Goal: Task Accomplishment & Management: Manage account settings

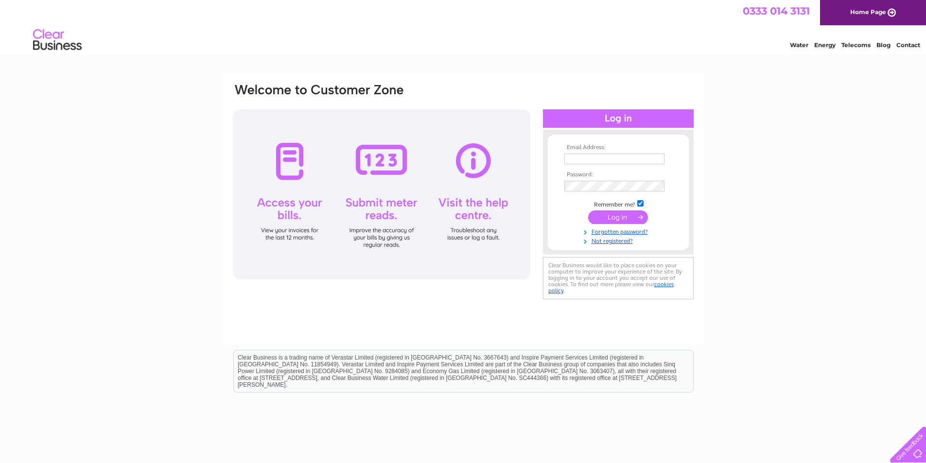
type input "accounts@myplanb.it"
click at [616, 216] on input "submit" at bounding box center [618, 217] width 60 height 14
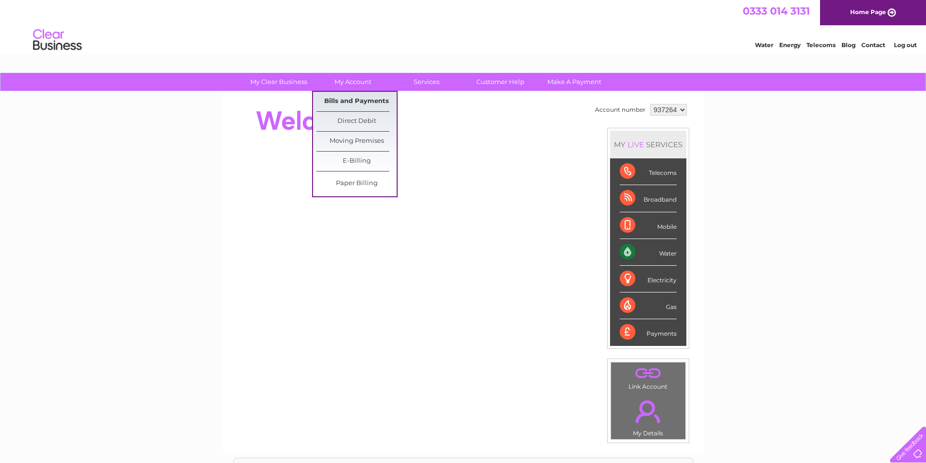
click at [350, 98] on link "Bills and Payments" at bounding box center [356, 101] width 80 height 19
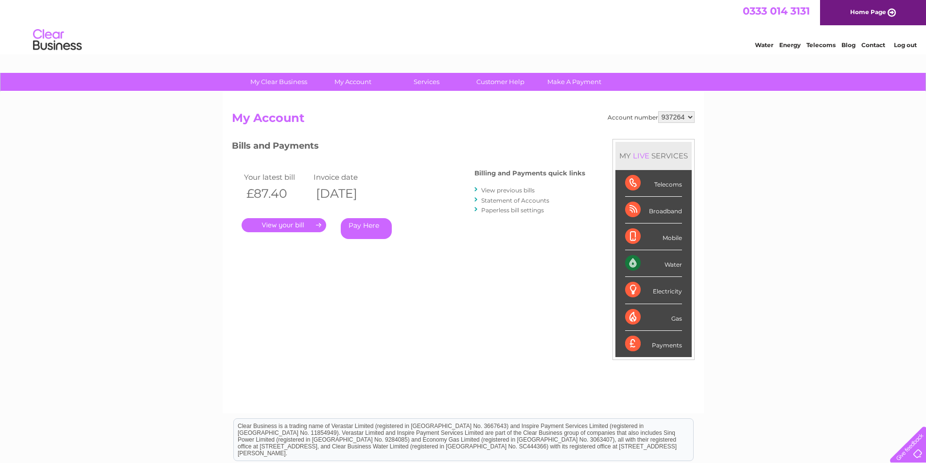
click at [293, 222] on link "." at bounding box center [284, 225] width 85 height 14
click at [308, 223] on link "." at bounding box center [284, 225] width 85 height 14
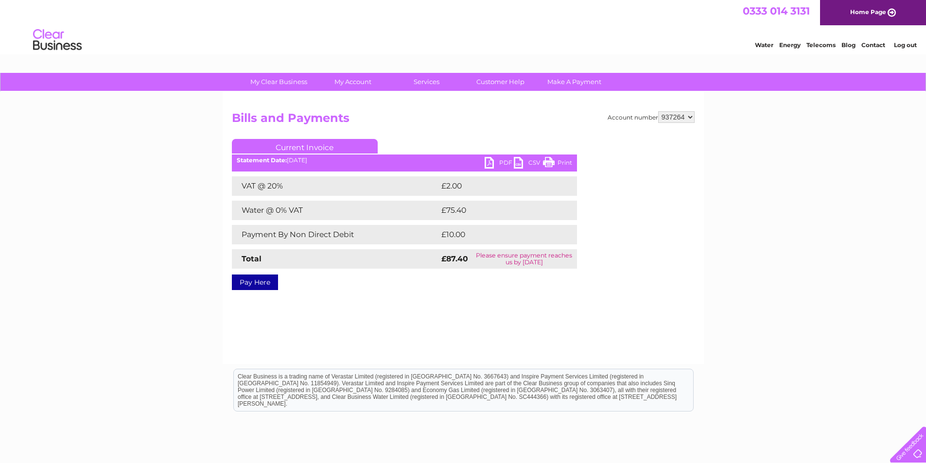
click at [483, 159] on div "Statement Date: [DATE]" at bounding box center [404, 160] width 345 height 7
click at [492, 160] on link "PDF" at bounding box center [499, 164] width 29 height 14
click at [692, 114] on select "937264 946255" at bounding box center [676, 117] width 36 height 12
select select "946255"
click at [658, 111] on select "937264 946255" at bounding box center [676, 117] width 36 height 12
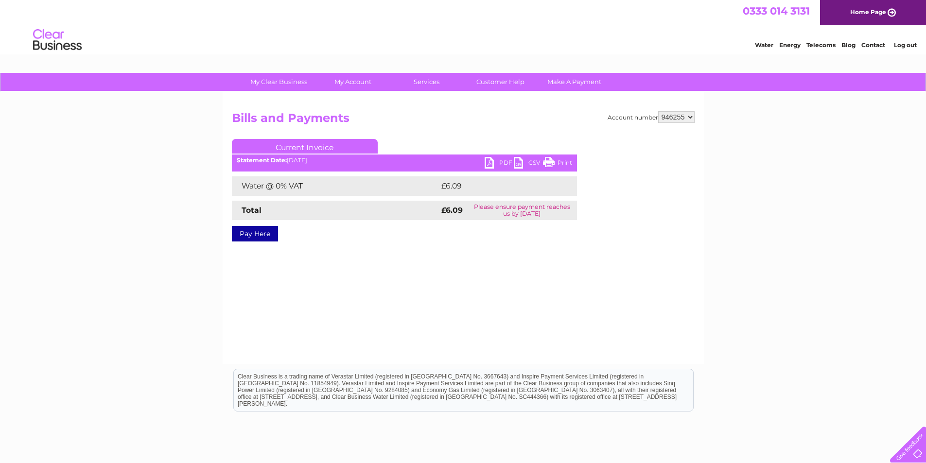
click at [500, 159] on link "PDF" at bounding box center [499, 164] width 29 height 14
